Goal: Use online tool/utility: Use online tool/utility

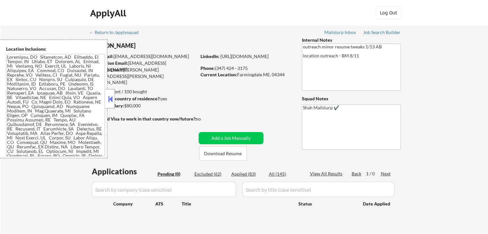
scroll to position [96, 0]
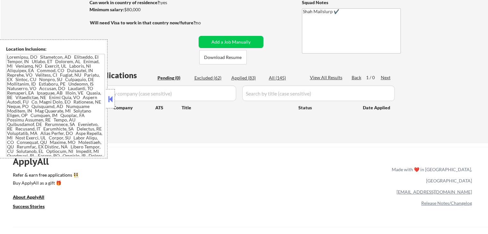
click at [109, 105] on div at bounding box center [110, 98] width 9 height 19
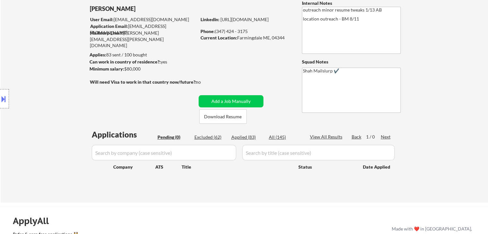
scroll to position [0, 0]
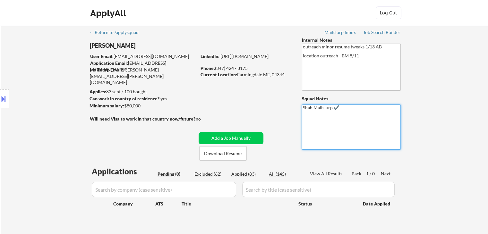
drag, startPoint x: 385, startPoint y: 36, endPoint x: 369, endPoint y: 51, distance: 21.5
click at [385, 36] on div "← Return to /applysquad Mailslurp Inbox Job Search Builder [PERSON_NAME] User E…" at bounding box center [244, 130] width 320 height 209
click at [384, 32] on div "Job Search Builder" at bounding box center [382, 32] width 38 height 4
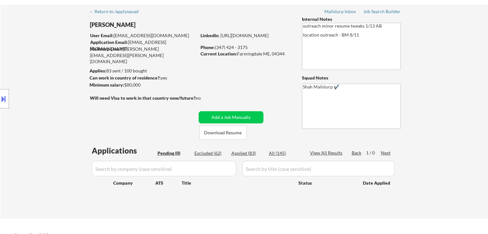
scroll to position [32, 0]
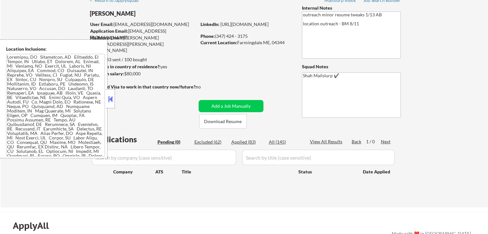
scroll to position [32, 0]
click at [111, 99] on button at bounding box center [110, 99] width 7 height 10
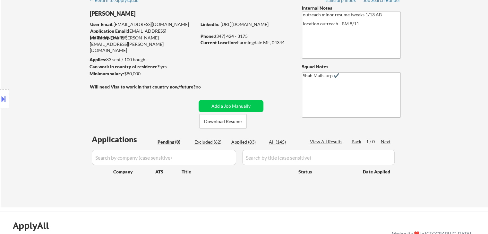
click at [100, 111] on div "Location Inclusions:" at bounding box center [57, 98] width 115 height 119
click at [60, 97] on div "Location Inclusions:" at bounding box center [57, 98] width 115 height 119
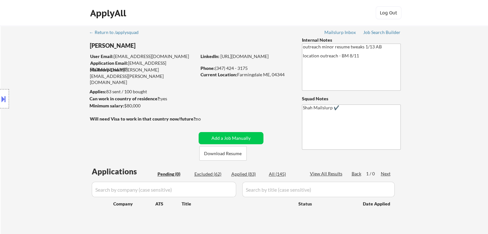
click at [40, 91] on div "Location Inclusions:" at bounding box center [57, 98] width 115 height 119
click at [381, 29] on div "← Return to /applysquad Mailslurp Inbox Job Search Builder [PERSON_NAME] User E…" at bounding box center [244, 130] width 320 height 209
click at [369, 32] on div "Job Search Builder" at bounding box center [382, 32] width 38 height 4
